Goal: Find specific page/section: Find specific page/section

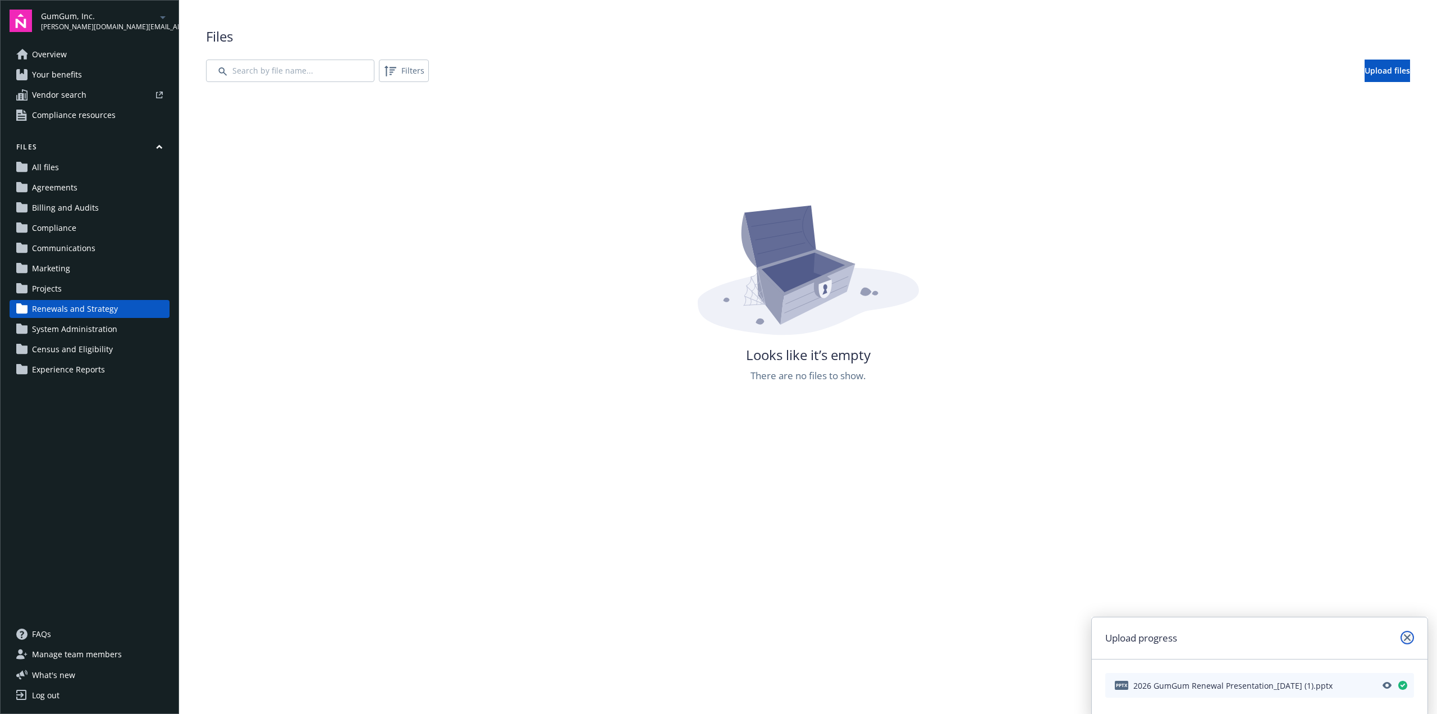
click at [1410, 639] on icon "close" at bounding box center [1407, 637] width 7 height 7
